Goal: Communication & Community: Answer question/provide support

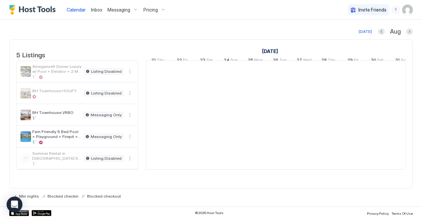
scroll to position [0, 367]
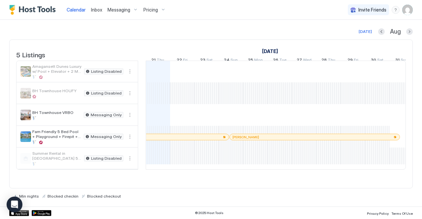
click at [119, 12] on span "Messaging" at bounding box center [119, 10] width 23 height 6
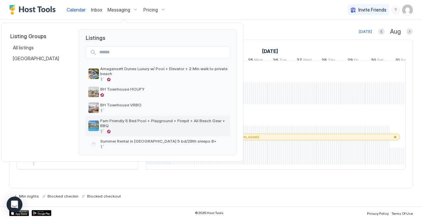
click at [109, 120] on span "Fam Friendly 5 Bed Pool + Playground + Firepit + All Beach Gear + BBQ" at bounding box center [163, 123] width 127 height 10
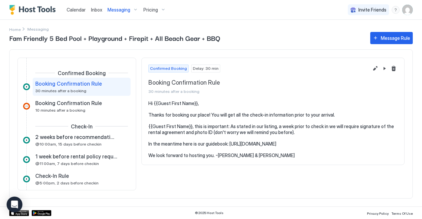
click at [78, 12] on span "Calendar" at bounding box center [76, 10] width 19 height 6
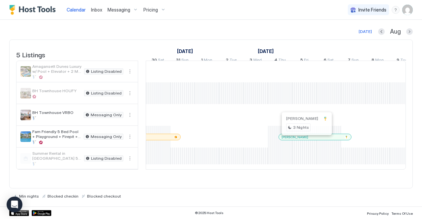
click at [303, 140] on div at bounding box center [303, 137] width 5 height 5
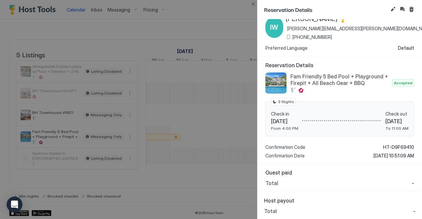
click at [129, 45] on div at bounding box center [211, 109] width 422 height 219
click at [401, 8] on button "Inbox" at bounding box center [403, 9] width 8 height 8
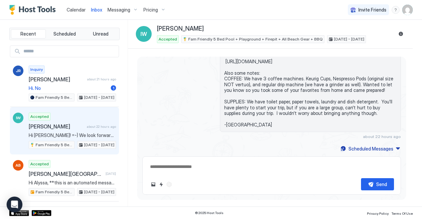
scroll to position [47, 0]
type textarea "*"
